Goal: Find specific page/section: Find specific page/section

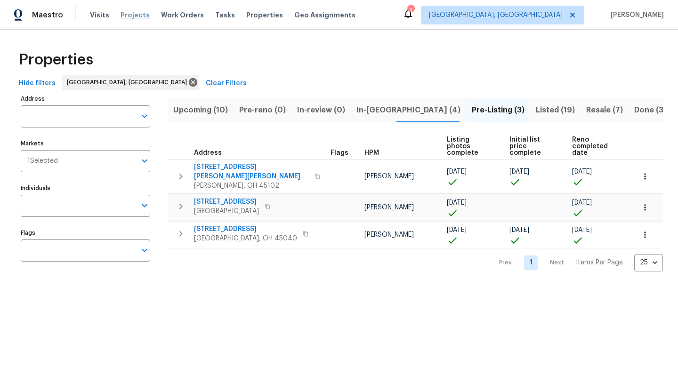
click at [126, 14] on span "Projects" at bounding box center [135, 14] width 29 height 9
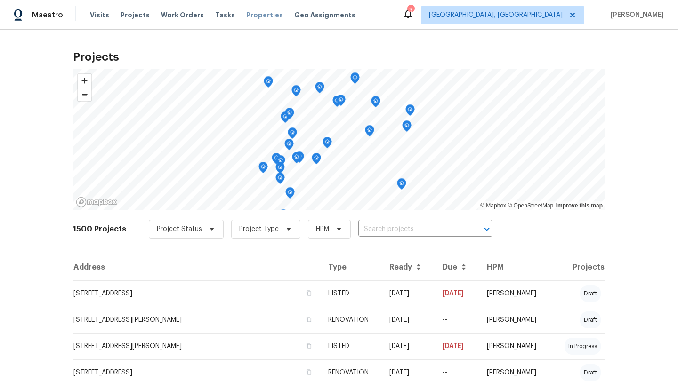
click at [246, 16] on span "Properties" at bounding box center [264, 14] width 37 height 9
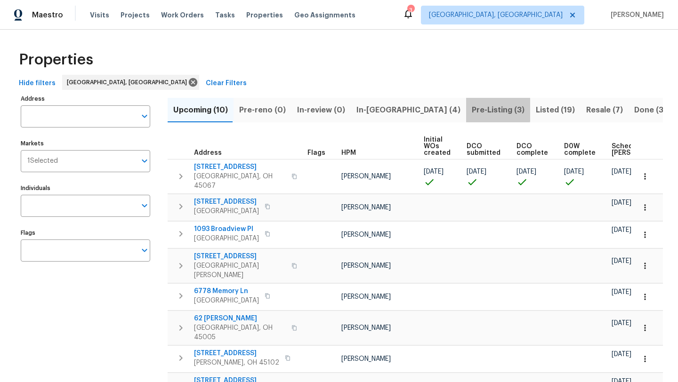
click at [472, 107] on span "Pre-Listing (3)" at bounding box center [498, 110] width 53 height 13
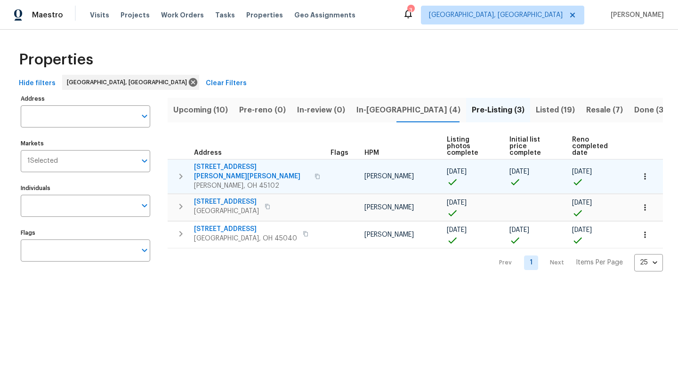
click at [316, 174] on icon "button" at bounding box center [318, 176] width 5 height 5
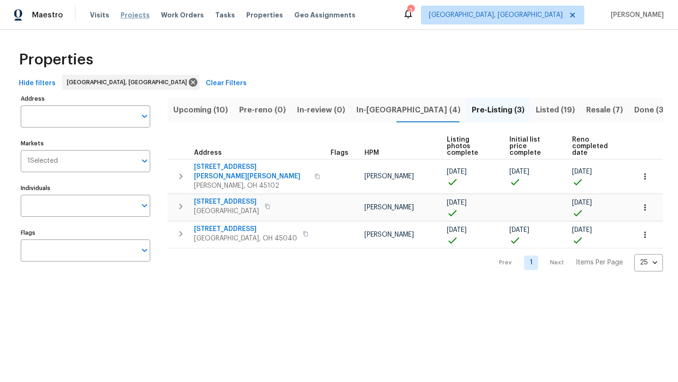
click at [135, 16] on span "Projects" at bounding box center [135, 14] width 29 height 9
